Goal: Transaction & Acquisition: Purchase product/service

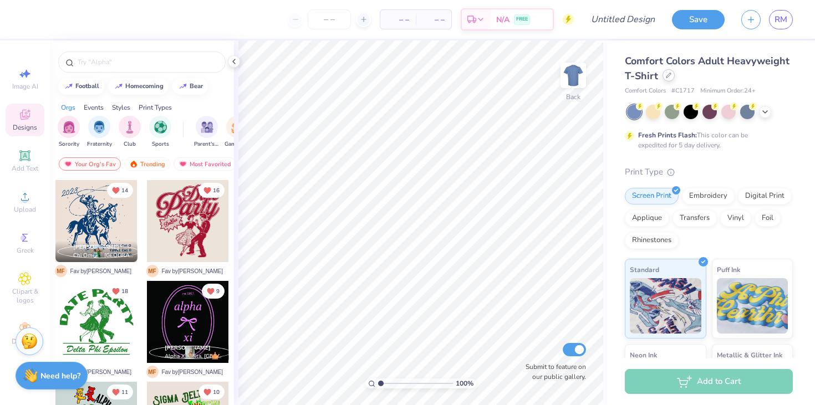
click at [668, 76] on icon at bounding box center [669, 76] width 6 height 6
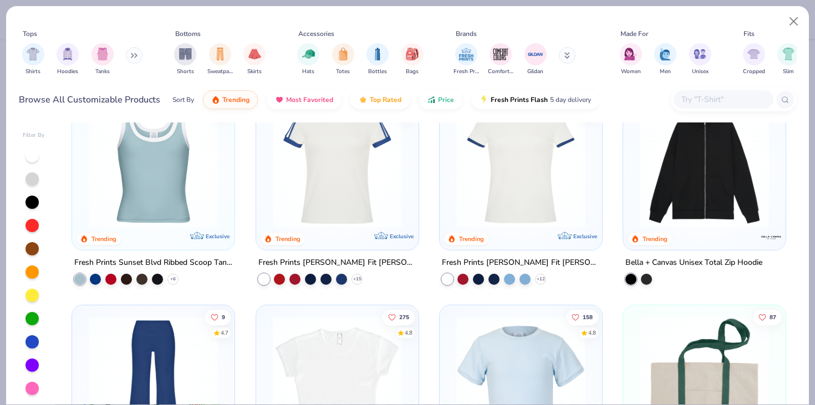
scroll to position [1132, 0]
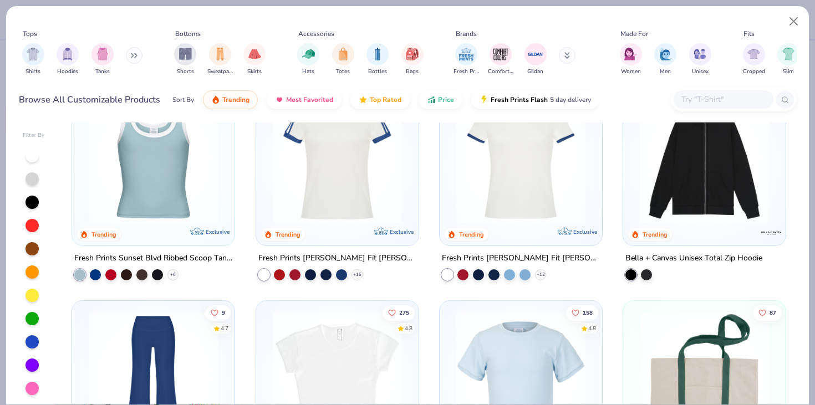
click at [334, 186] on img at bounding box center [337, 158] width 140 height 129
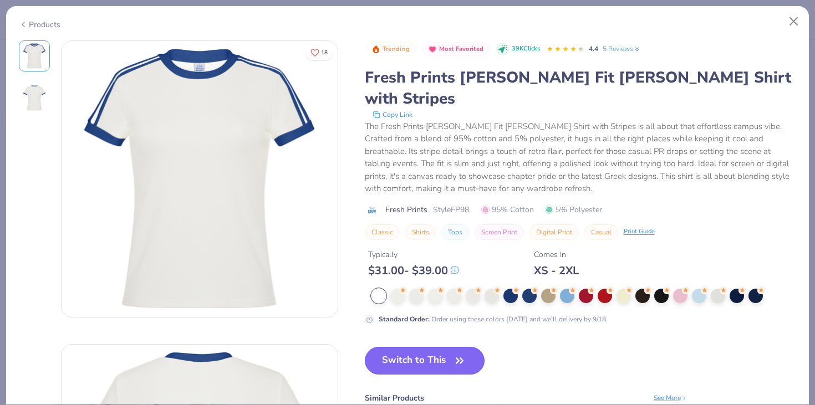
click at [424, 347] on button "Switch to This" at bounding box center [425, 361] width 120 height 28
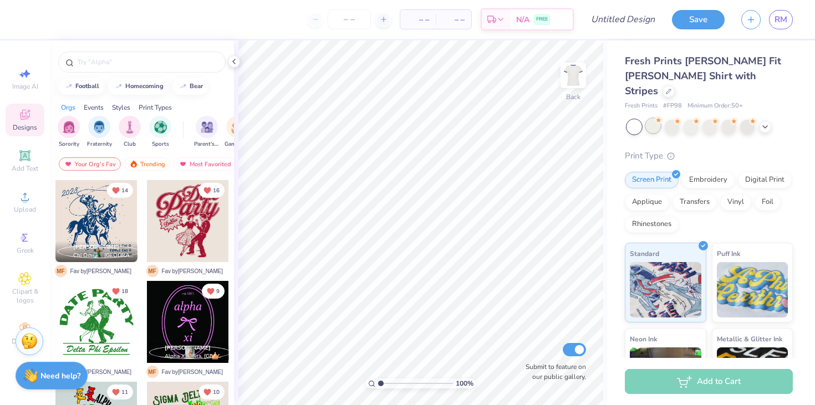
click at [652, 119] on div at bounding box center [653, 126] width 14 height 14
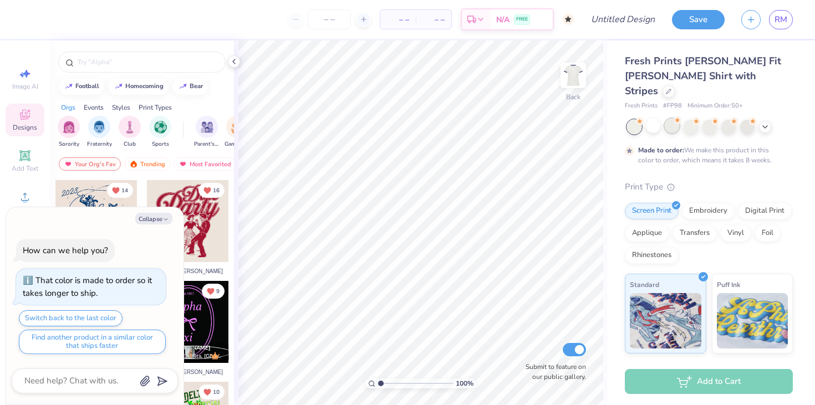
click at [672, 119] on div at bounding box center [671, 126] width 14 height 14
click at [688, 119] on div at bounding box center [690, 126] width 14 height 14
click at [708, 119] on div at bounding box center [709, 126] width 14 height 14
click at [728, 119] on div at bounding box center [728, 126] width 14 height 14
click at [748, 119] on div at bounding box center [747, 126] width 14 height 14
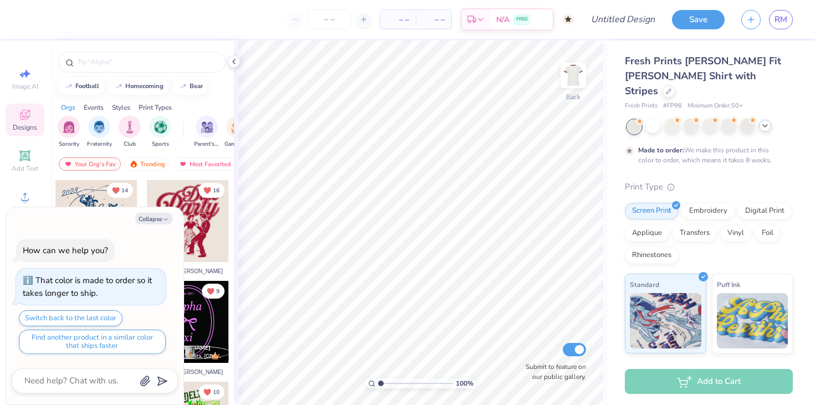
click at [761, 121] on icon at bounding box center [764, 125] width 9 height 9
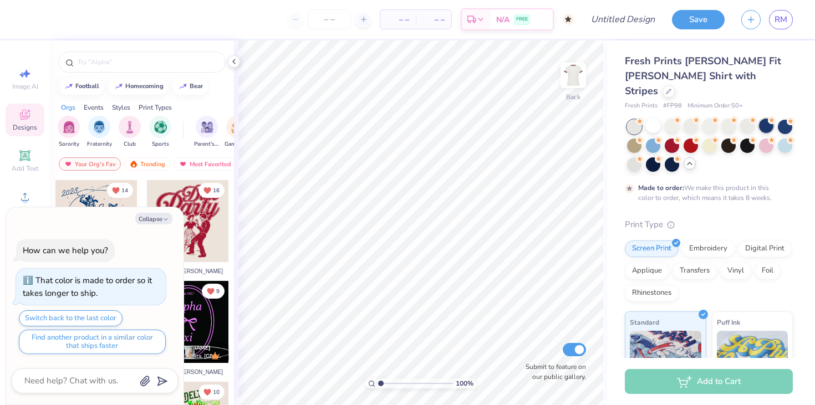
click at [764, 119] on div at bounding box center [766, 126] width 14 height 14
click at [777, 119] on div at bounding box center [784, 126] width 14 height 14
click at [641, 137] on div at bounding box center [634, 144] width 14 height 14
click at [652, 137] on div at bounding box center [653, 144] width 14 height 14
click at [673, 137] on div at bounding box center [671, 144] width 14 height 14
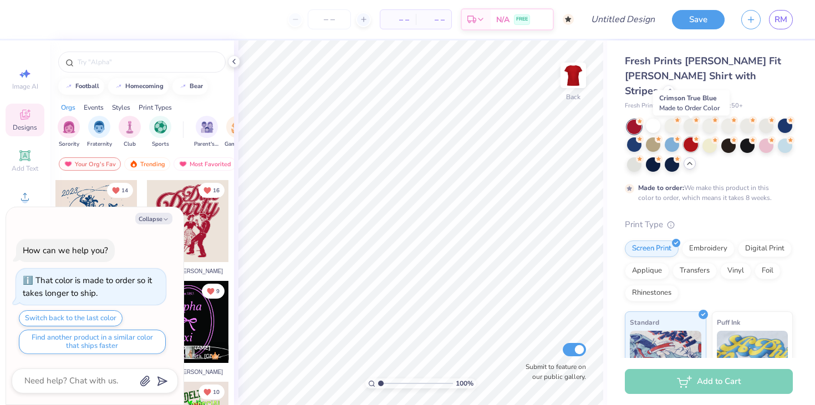
click at [694, 137] on div at bounding box center [690, 144] width 14 height 14
click at [714, 137] on div at bounding box center [709, 144] width 14 height 14
click at [743, 137] on div at bounding box center [747, 144] width 14 height 14
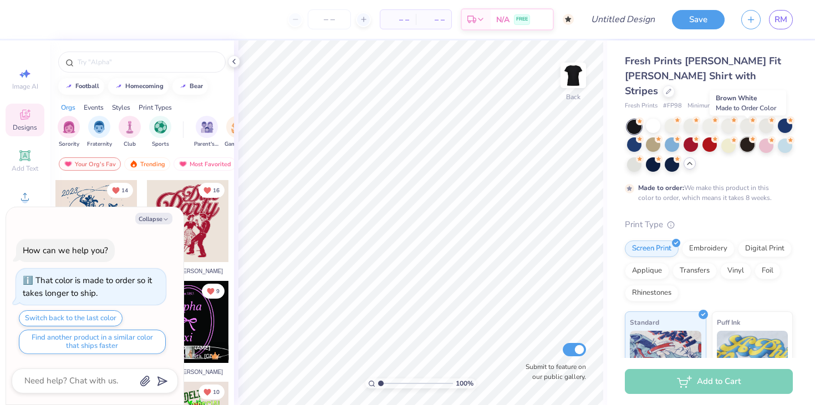
click at [750, 137] on div at bounding box center [747, 144] width 14 height 14
click at [764, 137] on div at bounding box center [766, 144] width 14 height 14
click at [772, 137] on div at bounding box center [766, 144] width 14 height 14
click at [639, 156] on div at bounding box center [634, 163] width 14 height 14
click at [651, 156] on div at bounding box center [653, 163] width 14 height 14
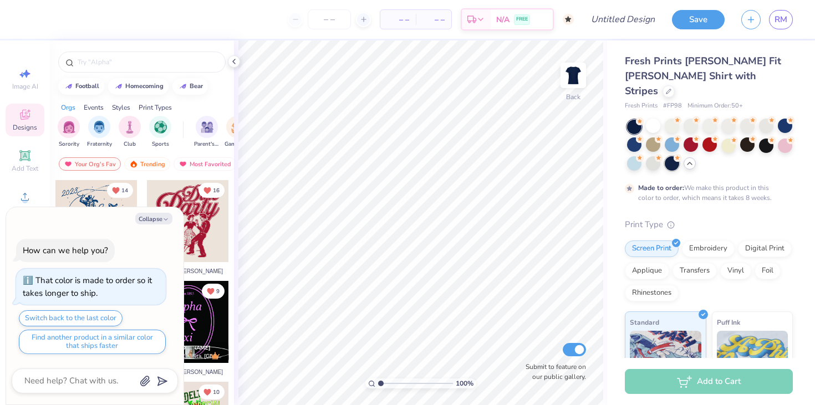
click at [674, 156] on div at bounding box center [671, 163] width 14 height 14
click at [653, 119] on div at bounding box center [653, 126] width 14 height 14
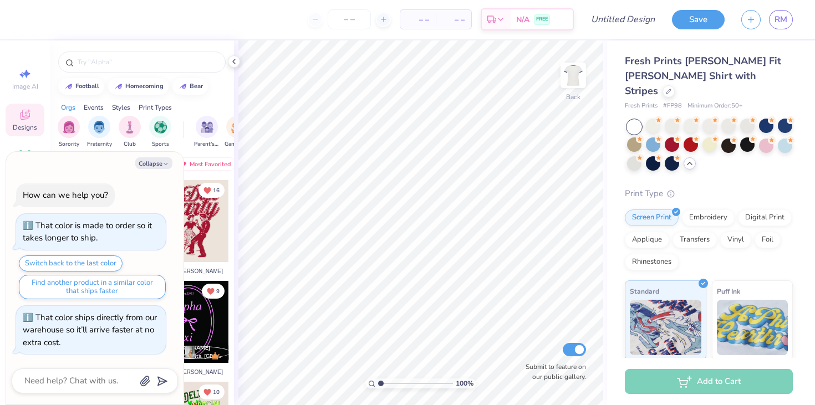
click at [680, 120] on div at bounding box center [710, 146] width 166 height 52
click at [164, 161] on icon "button" at bounding box center [165, 164] width 7 height 7
type textarea "x"
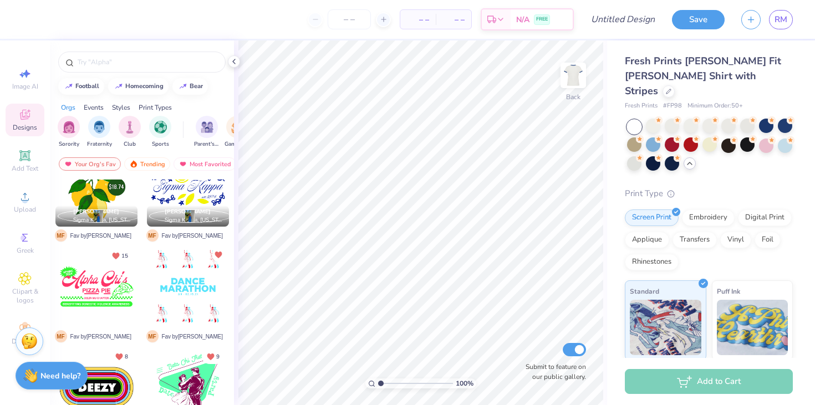
scroll to position [504, 0]
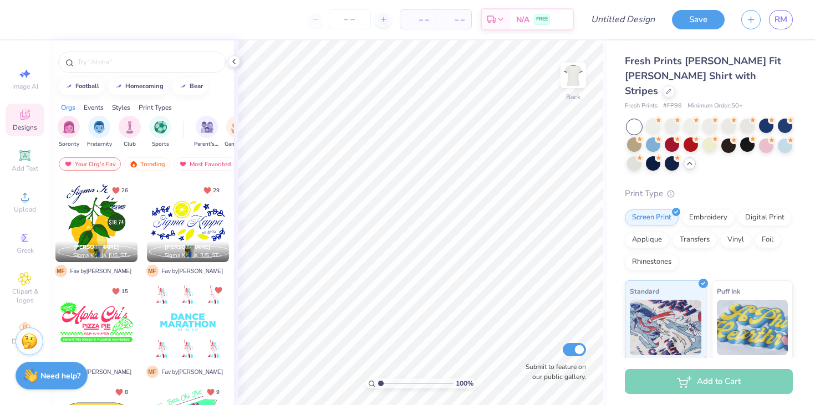
click at [176, 230] on div at bounding box center [188, 221] width 82 height 82
click at [346, 11] on input "number" at bounding box center [349, 19] width 43 height 20
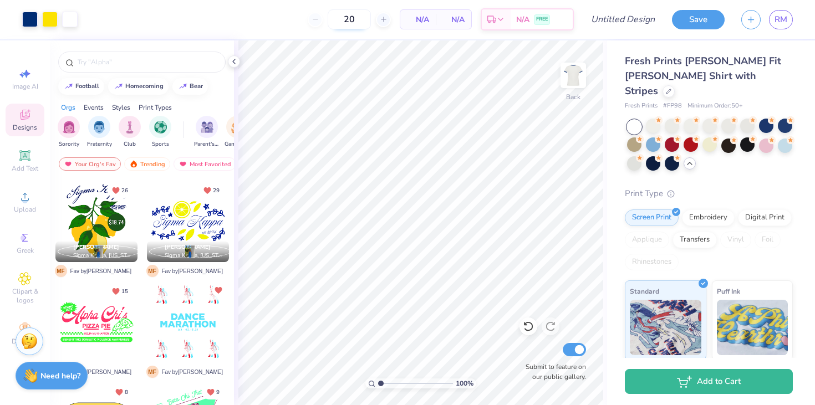
type input "50"
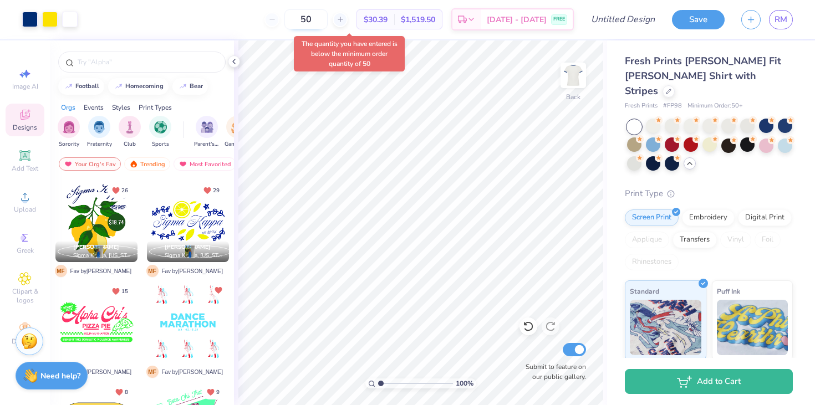
click at [328, 21] on input "50" at bounding box center [305, 19] width 43 height 20
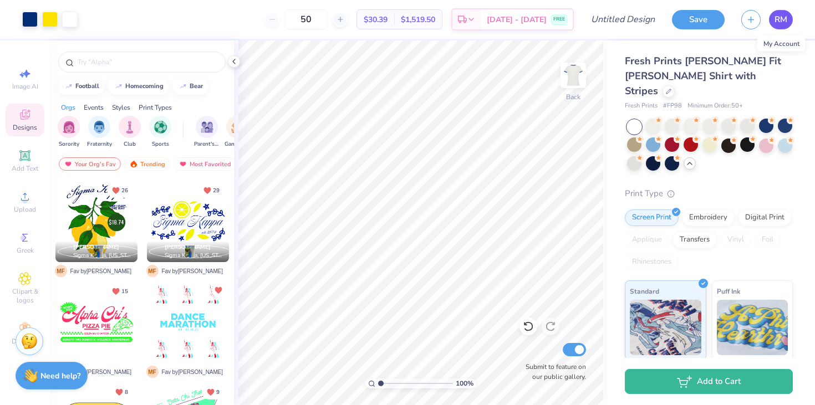
click at [780, 18] on span "RM" at bounding box center [780, 19] width 13 height 13
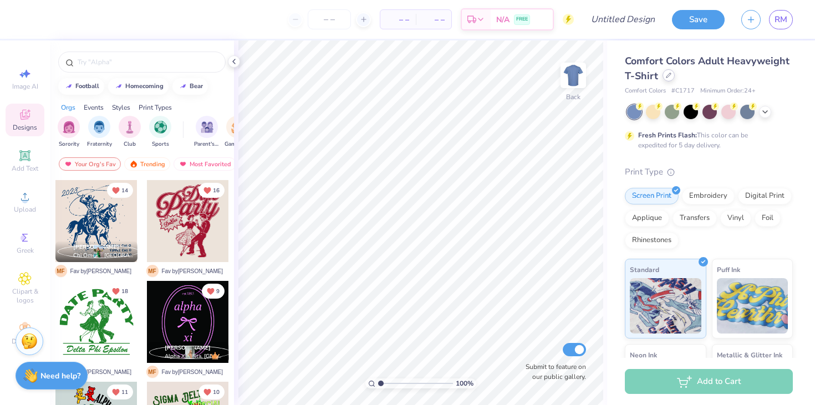
click at [669, 76] on icon at bounding box center [669, 76] width 6 height 6
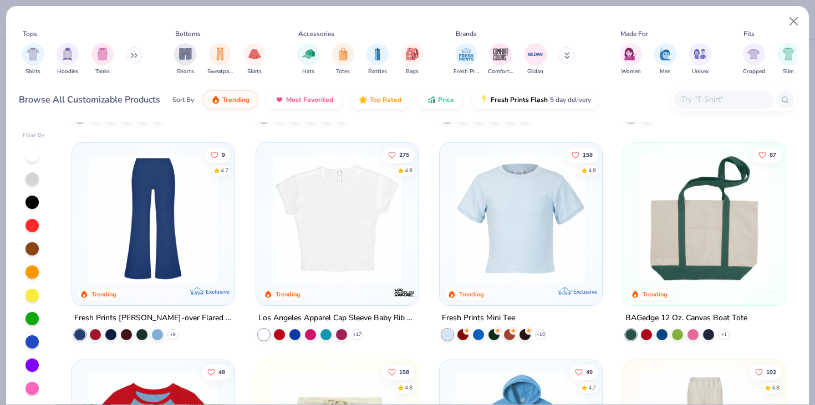
scroll to position [1291, 0]
click at [160, 222] on img at bounding box center [153, 217] width 140 height 129
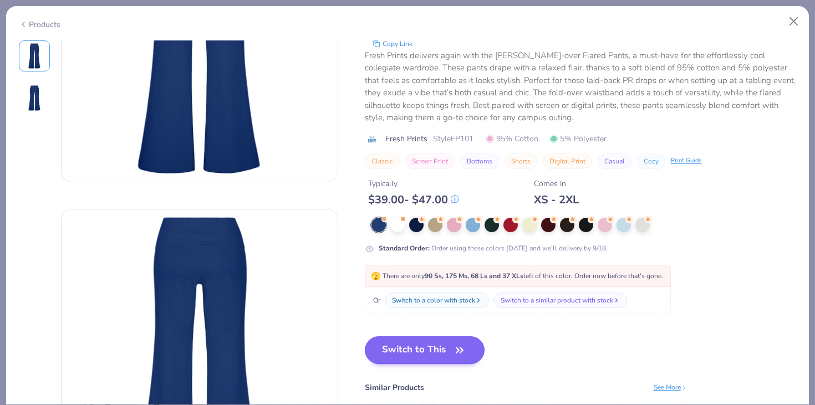
scroll to position [268, 0]
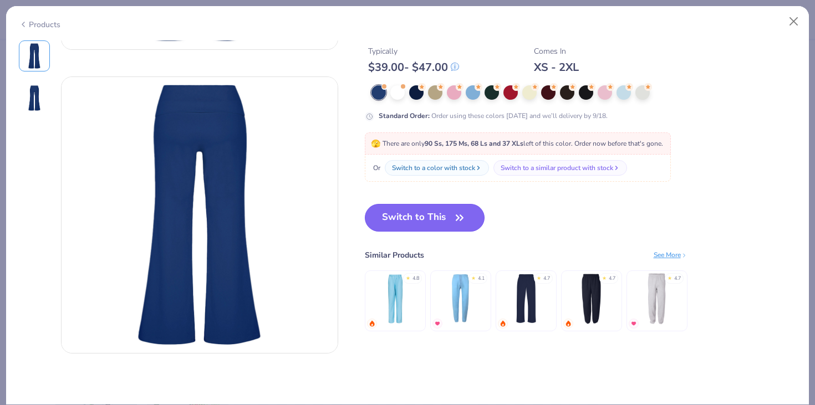
click at [422, 226] on button "Switch to This" at bounding box center [425, 218] width 120 height 28
type textarea "x"
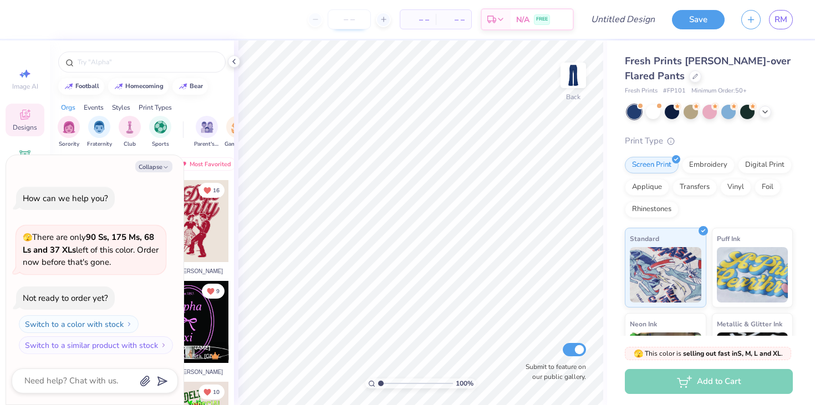
click at [341, 22] on input "number" at bounding box center [349, 19] width 43 height 20
type input "50"
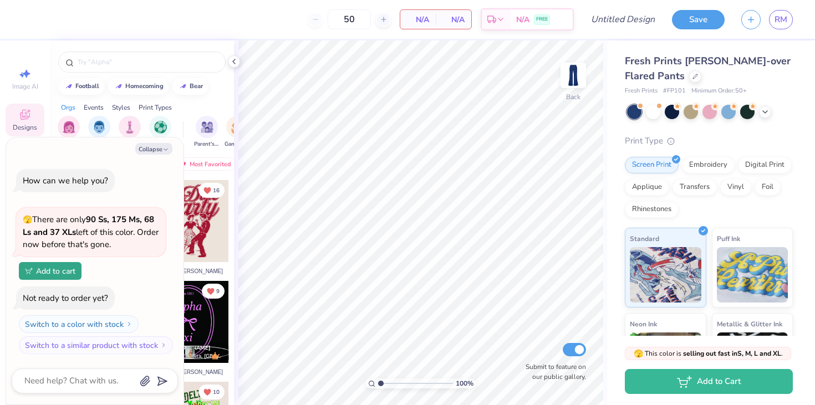
click at [157, 139] on div "Collapse How can we help you? 🫣 There are only 90 Ss, 175 Ms, 68 Ls and 37 XLs …" at bounding box center [94, 271] width 177 height 268
click at [157, 145] on button "Collapse" at bounding box center [153, 149] width 37 height 12
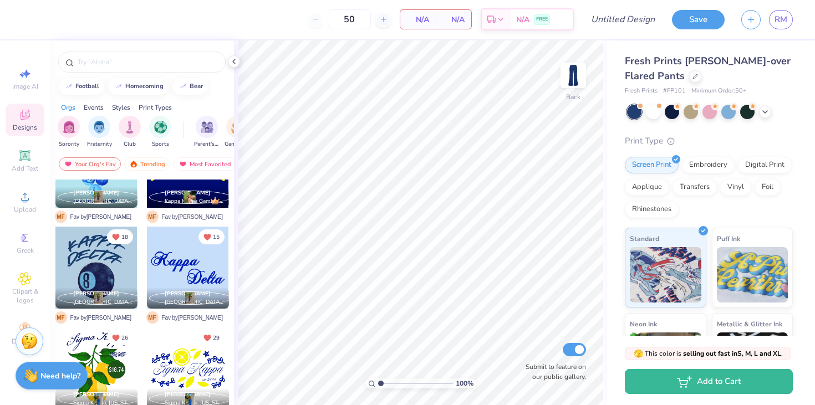
scroll to position [346, 0]
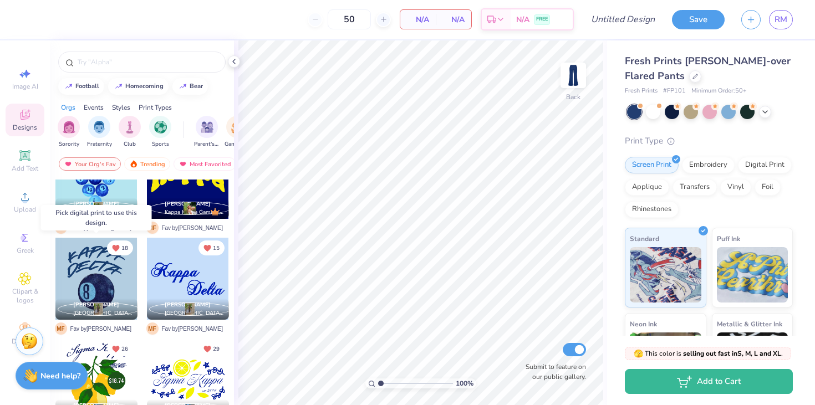
click at [96, 273] on div at bounding box center [96, 279] width 82 height 82
click at [118, 275] on div at bounding box center [96, 279] width 82 height 82
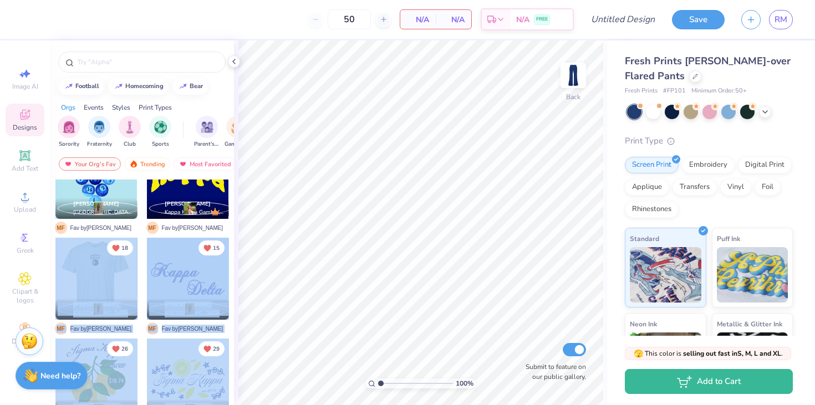
click at [243, 252] on div "50 N/A Per Item N/A Total Est. Delivery N/A FREE Design Title Save RM Image AI …" at bounding box center [407, 202] width 815 height 405
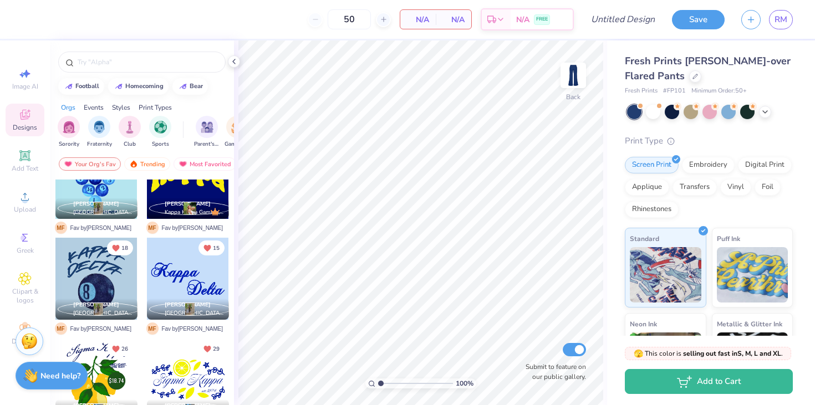
click at [141, 308] on div "11 Melina Meraklis Alpha Gamma Delta, High Point University M F Fav by Madeline…" at bounding box center [142, 235] width 175 height 802
click at [96, 288] on div at bounding box center [96, 279] width 82 height 82
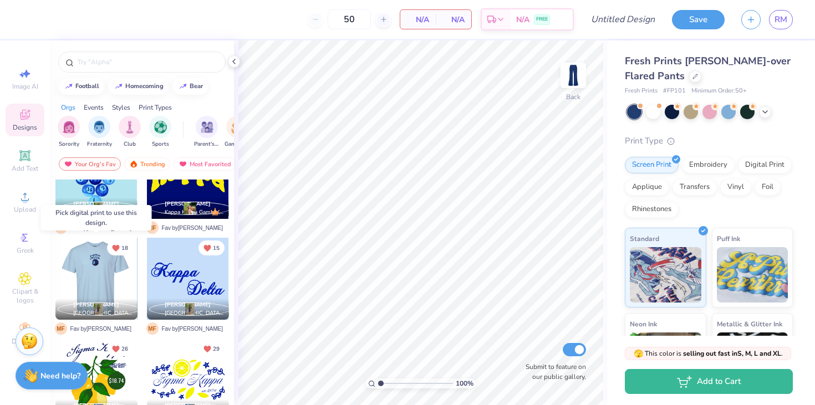
click at [91, 295] on div at bounding box center [96, 279] width 246 height 82
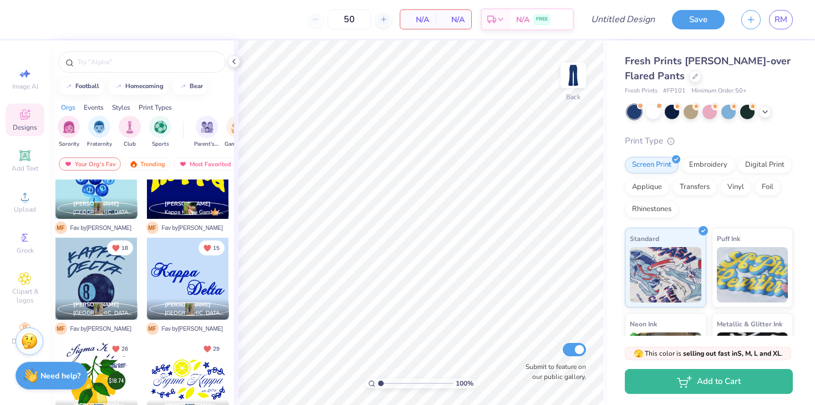
click at [185, 270] on div at bounding box center [188, 279] width 82 height 82
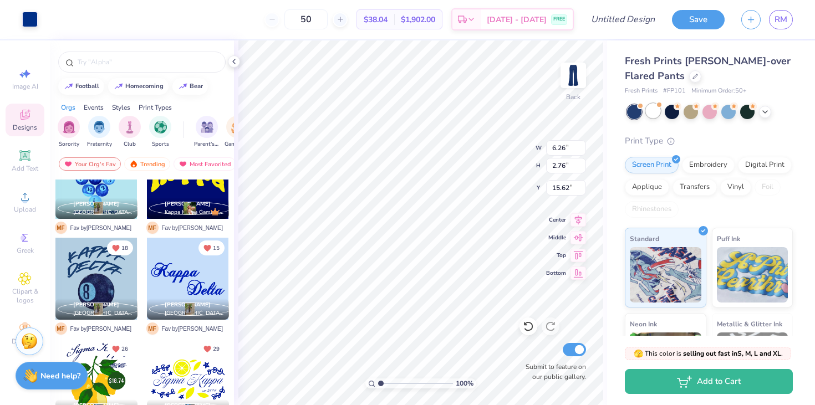
click at [657, 109] on div at bounding box center [653, 111] width 14 height 14
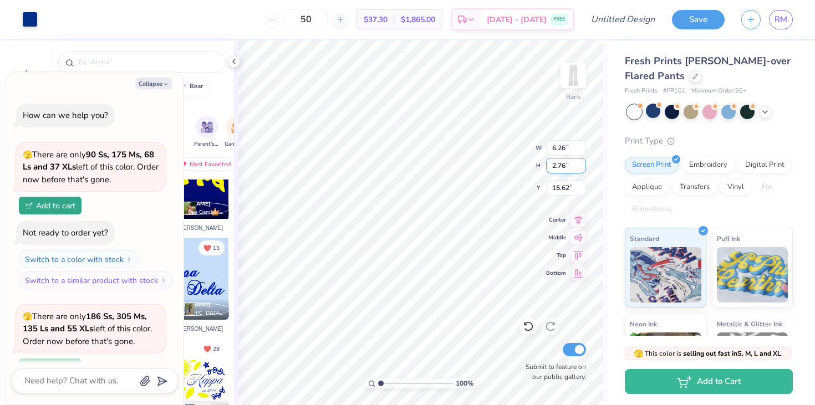
scroll to position [96, 0]
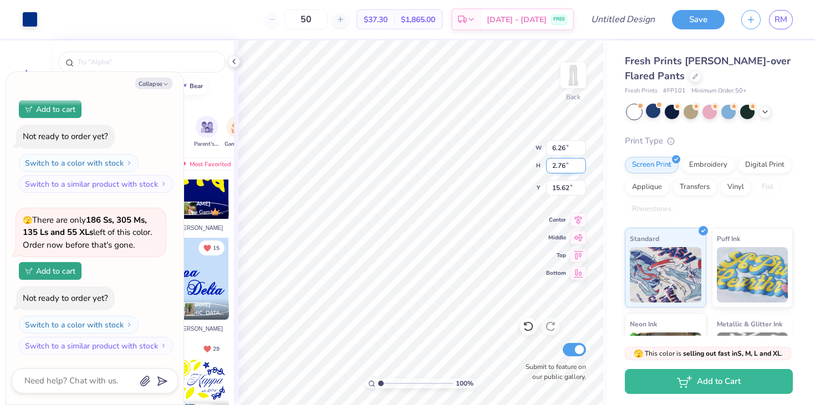
type textarea "x"
type input "0.95"
type textarea "x"
type input "5.85"
type input "2.58"
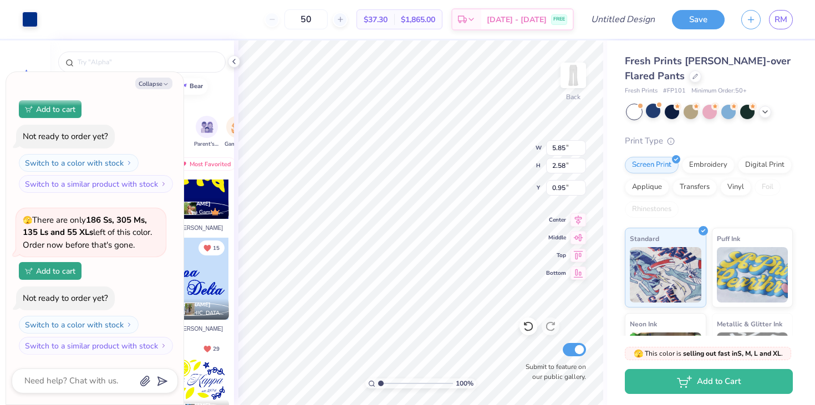
type textarea "x"
type input "0.50"
type textarea "x"
